Goal: Task Accomplishment & Management: Use online tool/utility

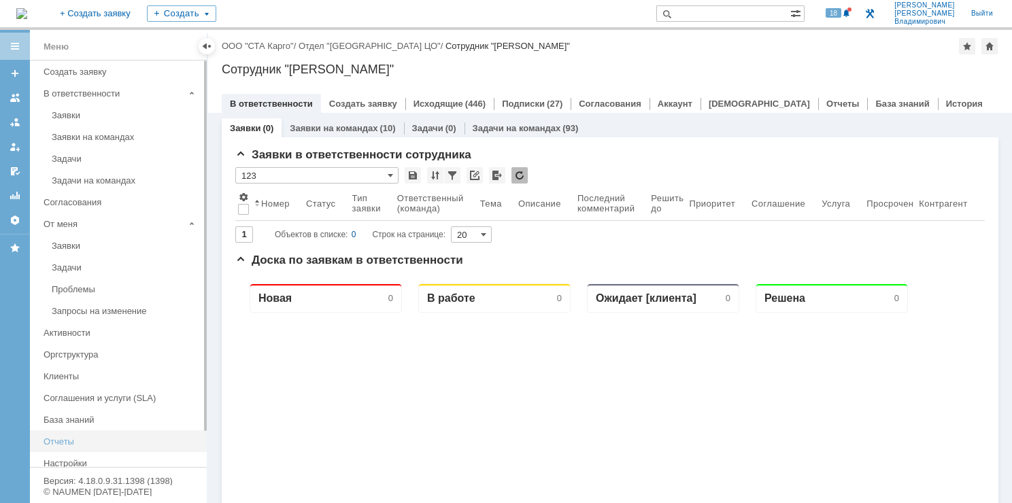
click at [65, 437] on div "Отчеты" at bounding box center [121, 442] width 155 height 10
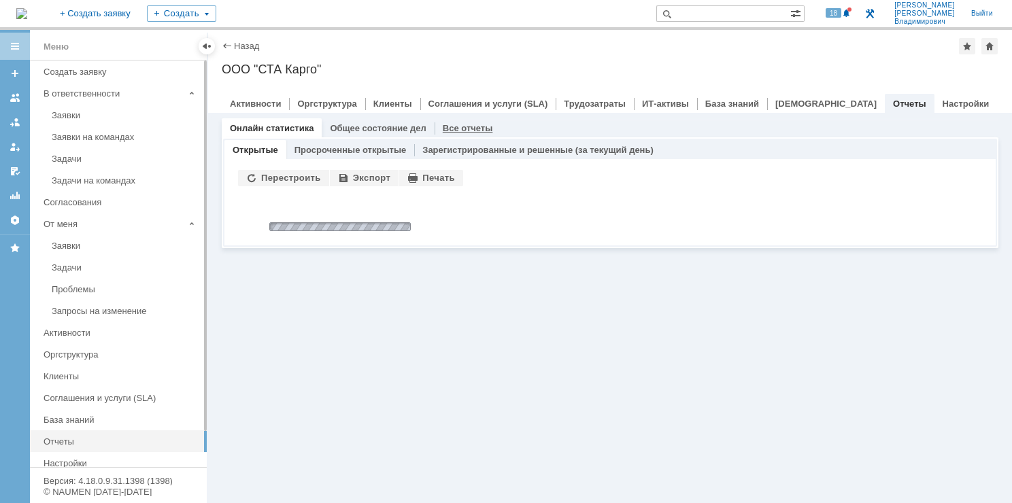
click at [469, 125] on link "Все отчеты" at bounding box center [468, 128] width 50 height 10
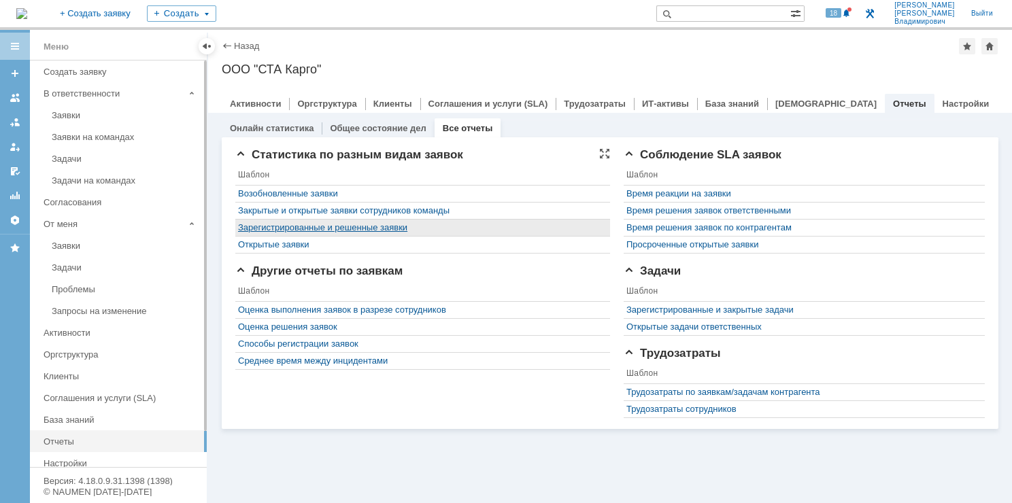
click at [320, 227] on link "Зарегистрированные и решенные заявки" at bounding box center [322, 227] width 169 height 10
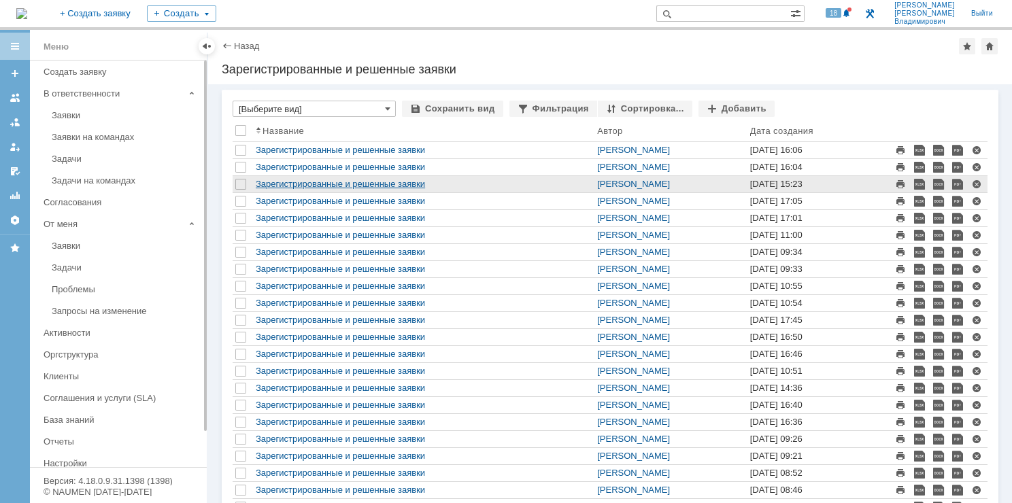
click at [410, 180] on link "Зарегистрированные и решенные заявки" at bounding box center [340, 184] width 169 height 10
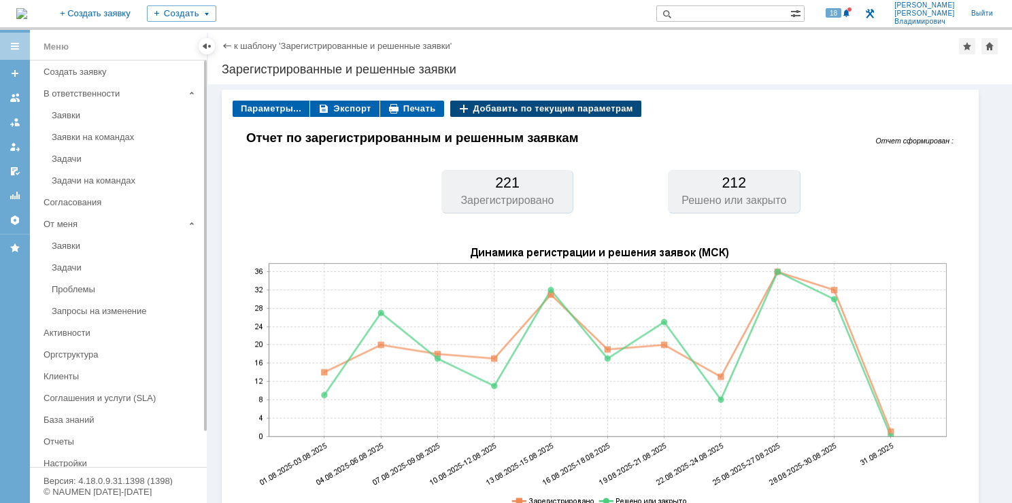
click at [497, 106] on div "Добавить по текущим параметрам" at bounding box center [545, 109] width 191 height 16
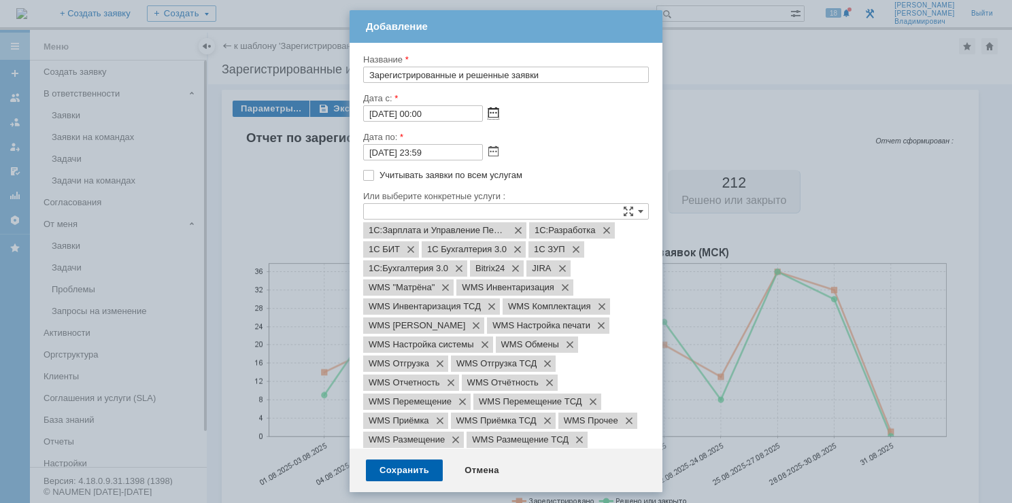
click at [493, 112] on span at bounding box center [494, 114] width 10 height 10
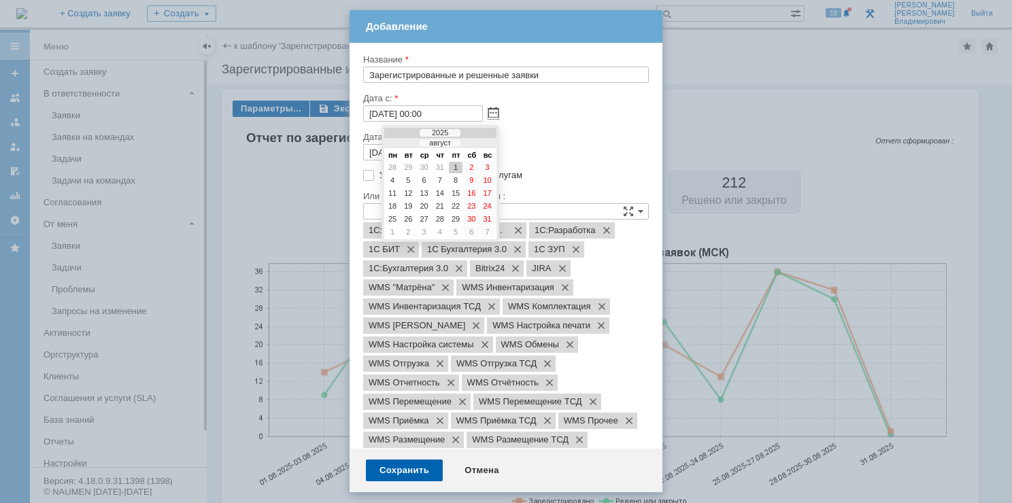
click at [482, 144] on div at bounding box center [480, 143] width 10 height 9
click at [393, 185] on div "1" at bounding box center [393, 181] width 14 height 12
type input "[DATE] 00:00"
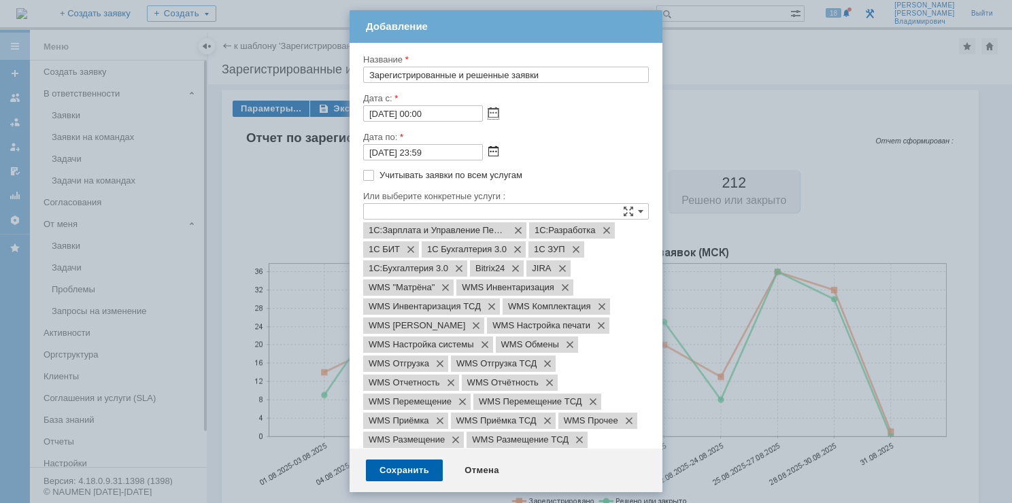
click at [495, 153] on span at bounding box center [494, 153] width 10 height 10
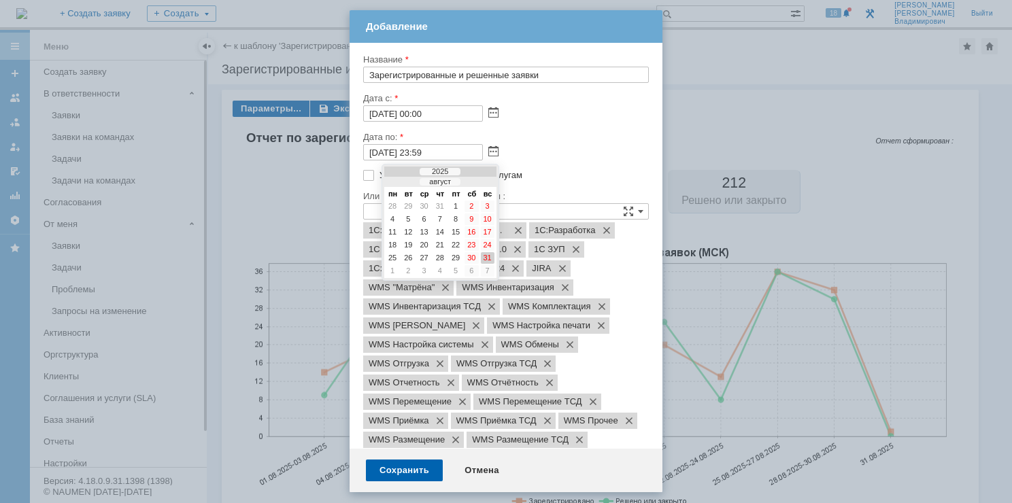
click at [477, 184] on div at bounding box center [480, 182] width 10 height 9
click at [411, 265] on div "30" at bounding box center [408, 271] width 14 height 12
type input "[DATE] 23:59"
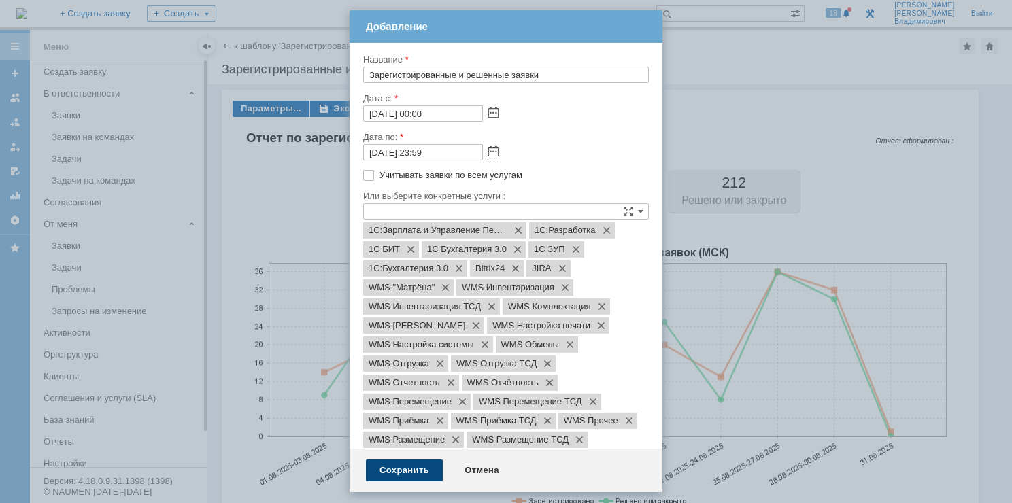
click at [400, 466] on div "Сохранить" at bounding box center [404, 471] width 77 height 22
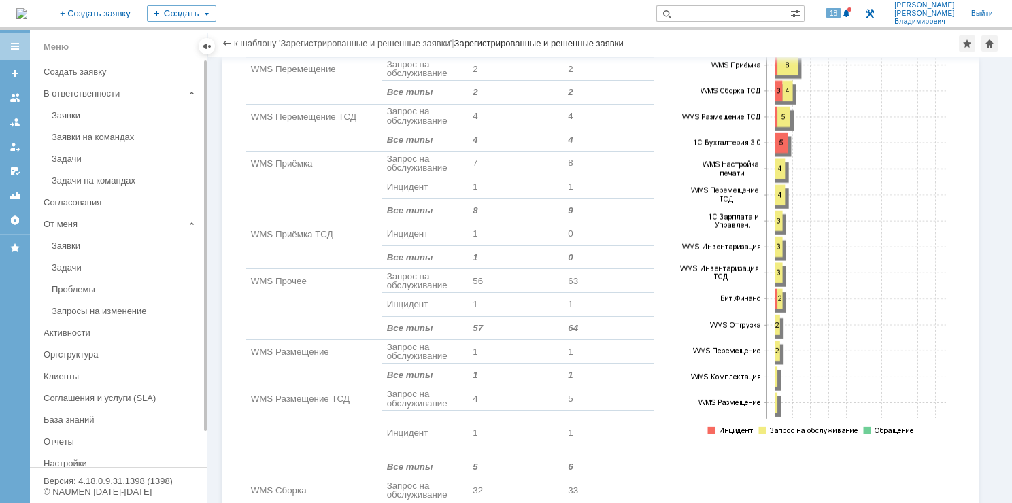
scroll to position [1497, 0]
